Goal: Task Accomplishment & Management: Use online tool/utility

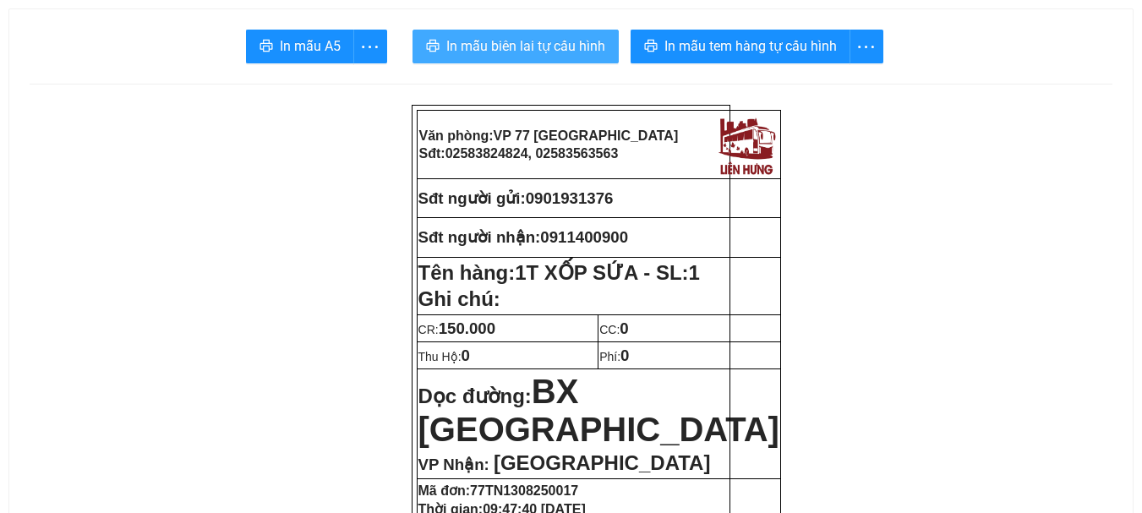
click at [528, 41] on span "In mẫu biên lai tự cấu hình" at bounding box center [525, 46] width 159 height 21
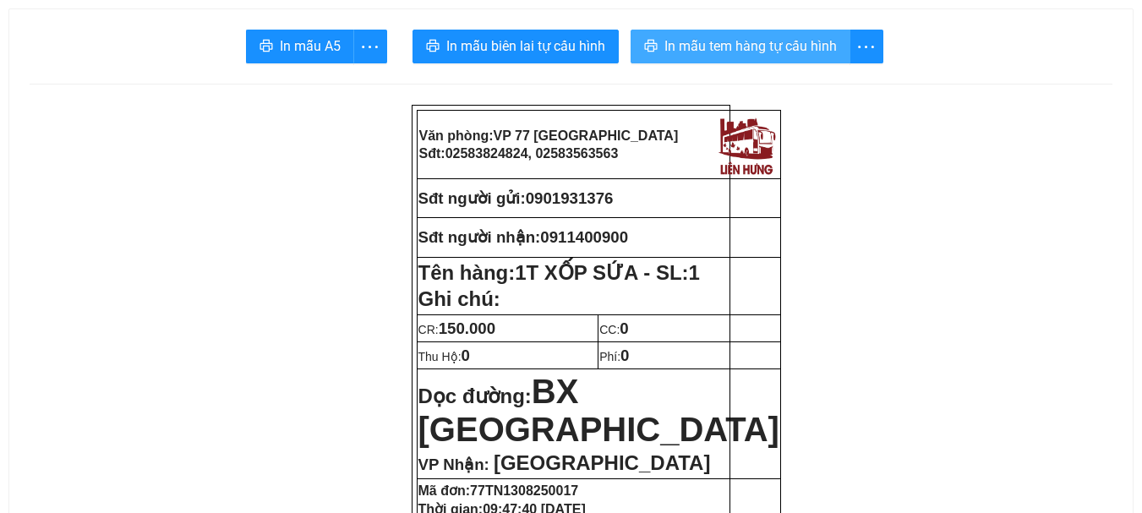
click at [718, 41] on span "In mẫu tem hàng tự cấu hình" at bounding box center [751, 46] width 172 height 21
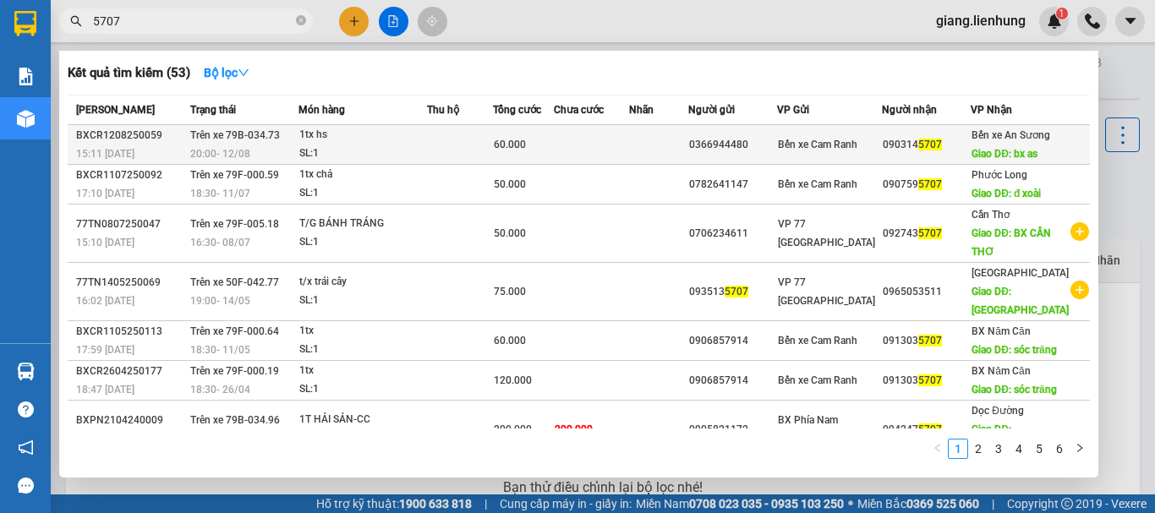
type input "5707"
click at [426, 139] on div "1tx hs" at bounding box center [362, 135] width 127 height 19
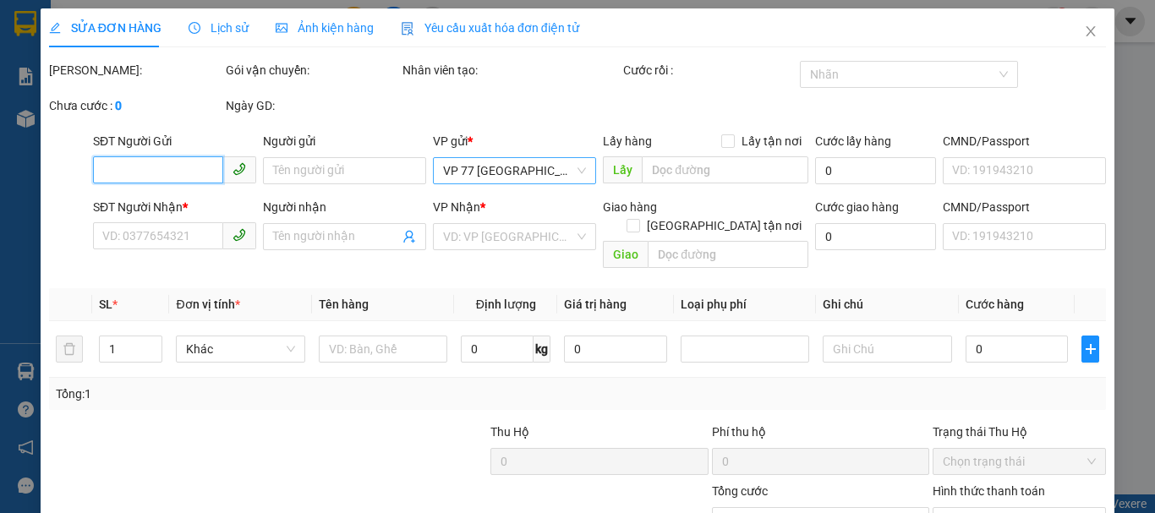
type input "0366944480"
type input "0903145707"
type input "bx as"
type input "60.000"
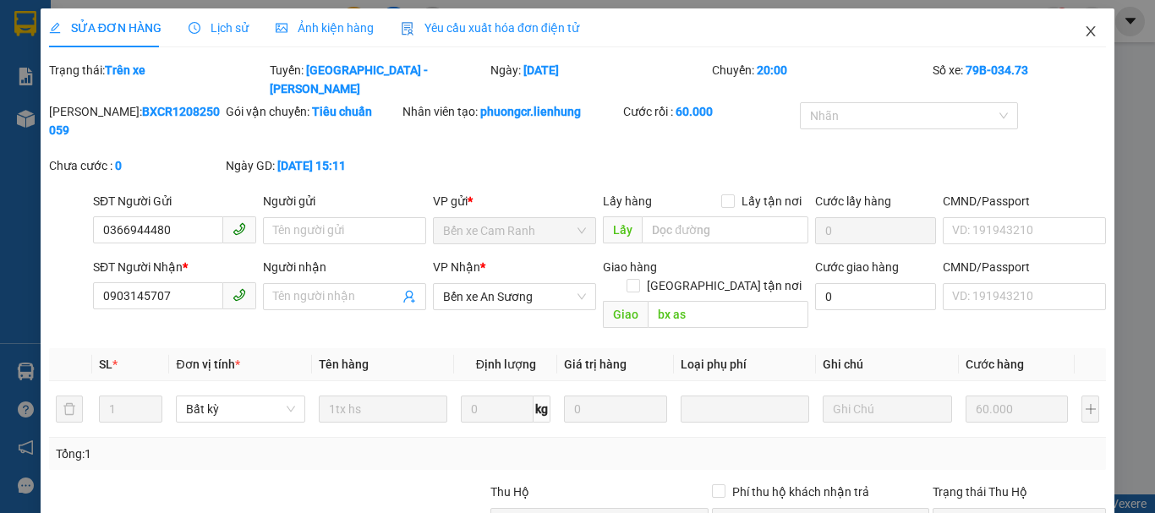
click at [1067, 38] on span "Close" at bounding box center [1090, 31] width 47 height 47
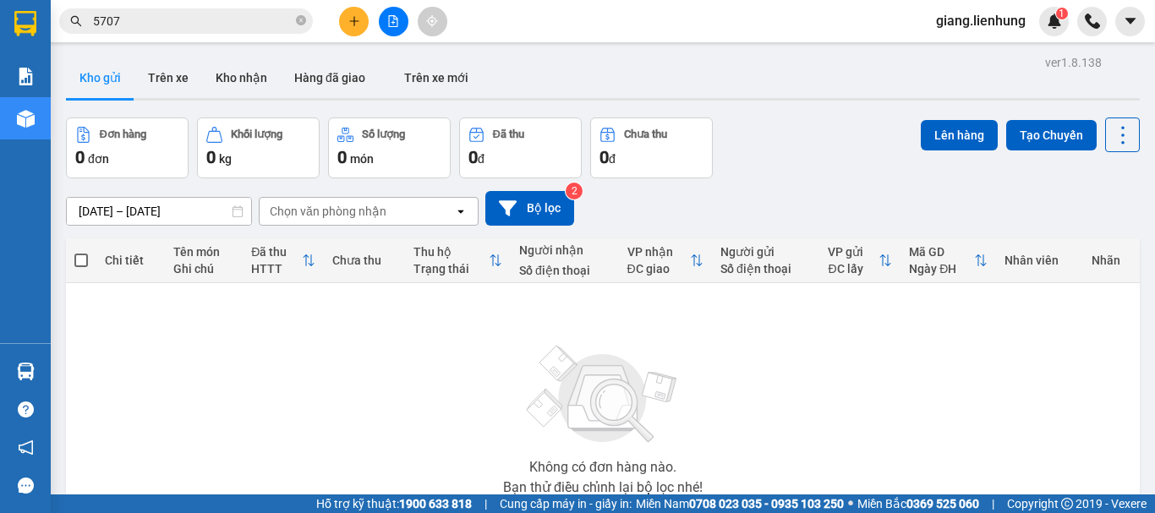
click at [174, 19] on input "5707" at bounding box center [193, 21] width 200 height 19
